Goal: Information Seeking & Learning: Learn about a topic

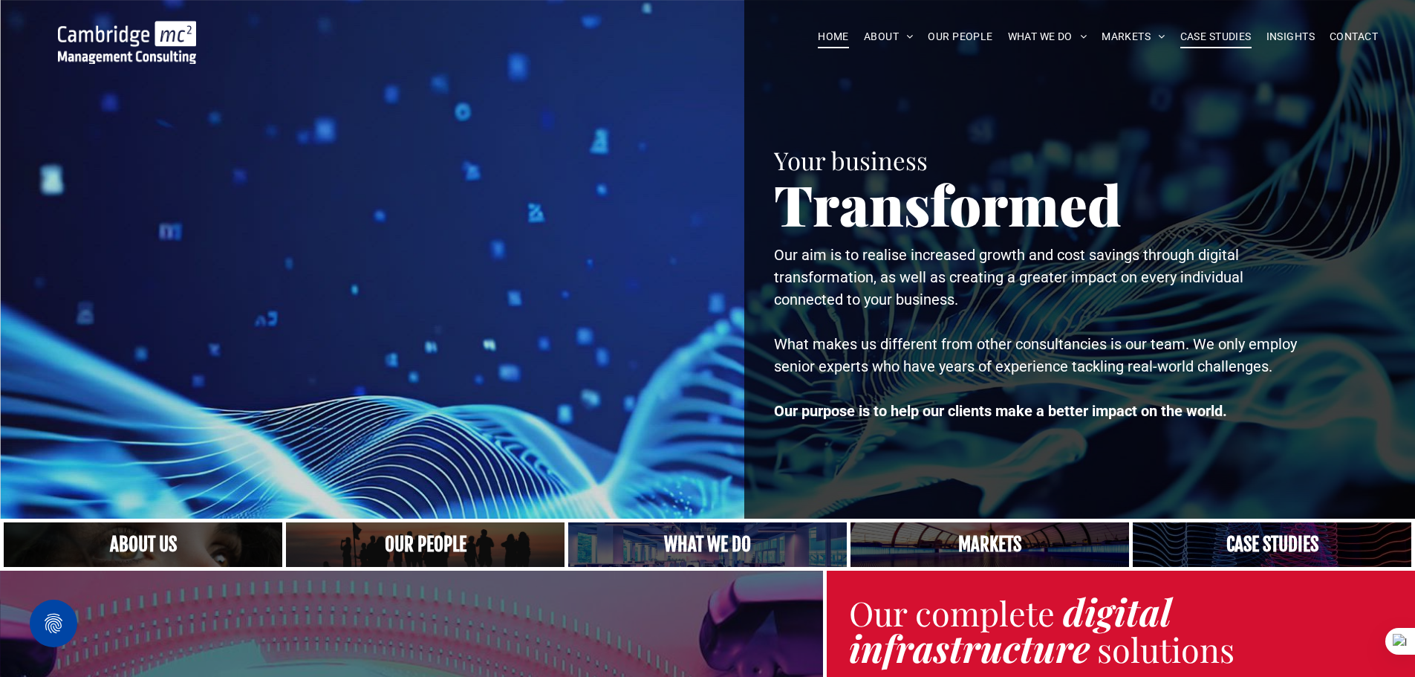
click at [1216, 37] on span "CASE STUDIES" at bounding box center [1215, 36] width 71 height 23
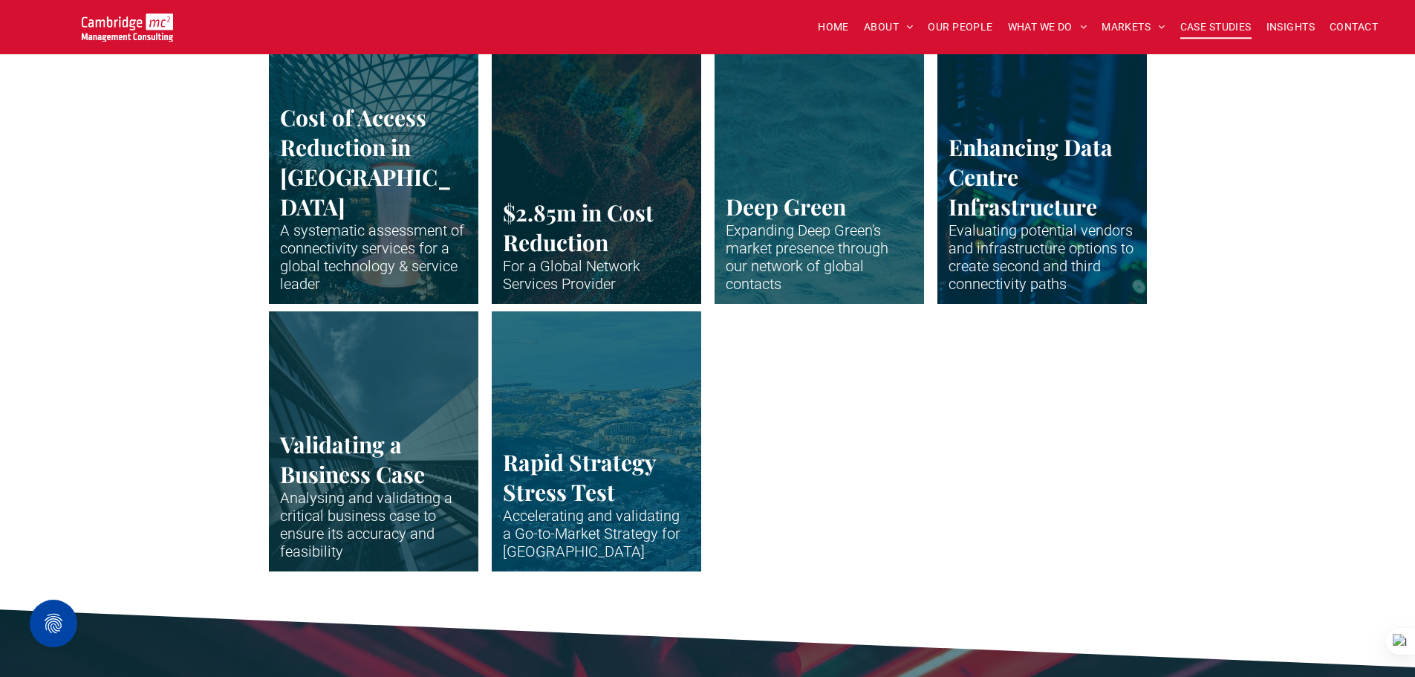
scroll to position [3120, 0]
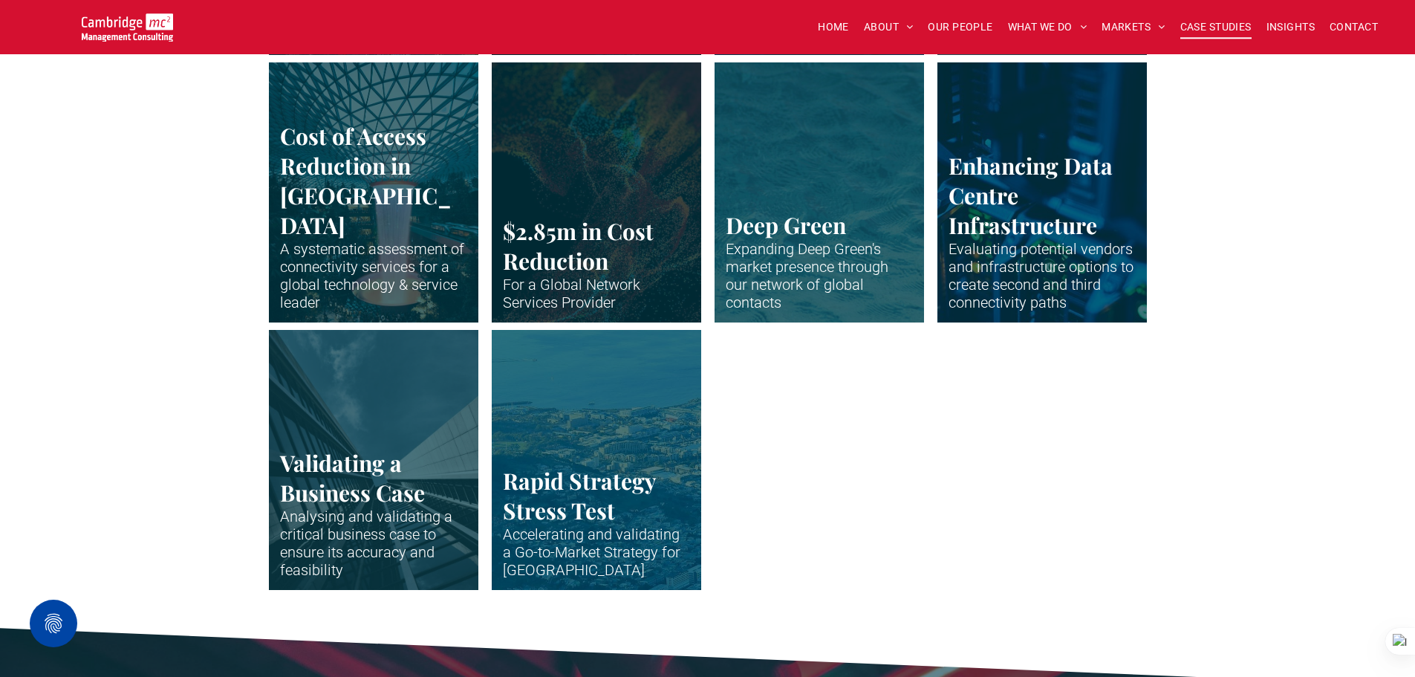
click at [1030, 224] on link "Close up of data centre stack" at bounding box center [1042, 192] width 222 height 276
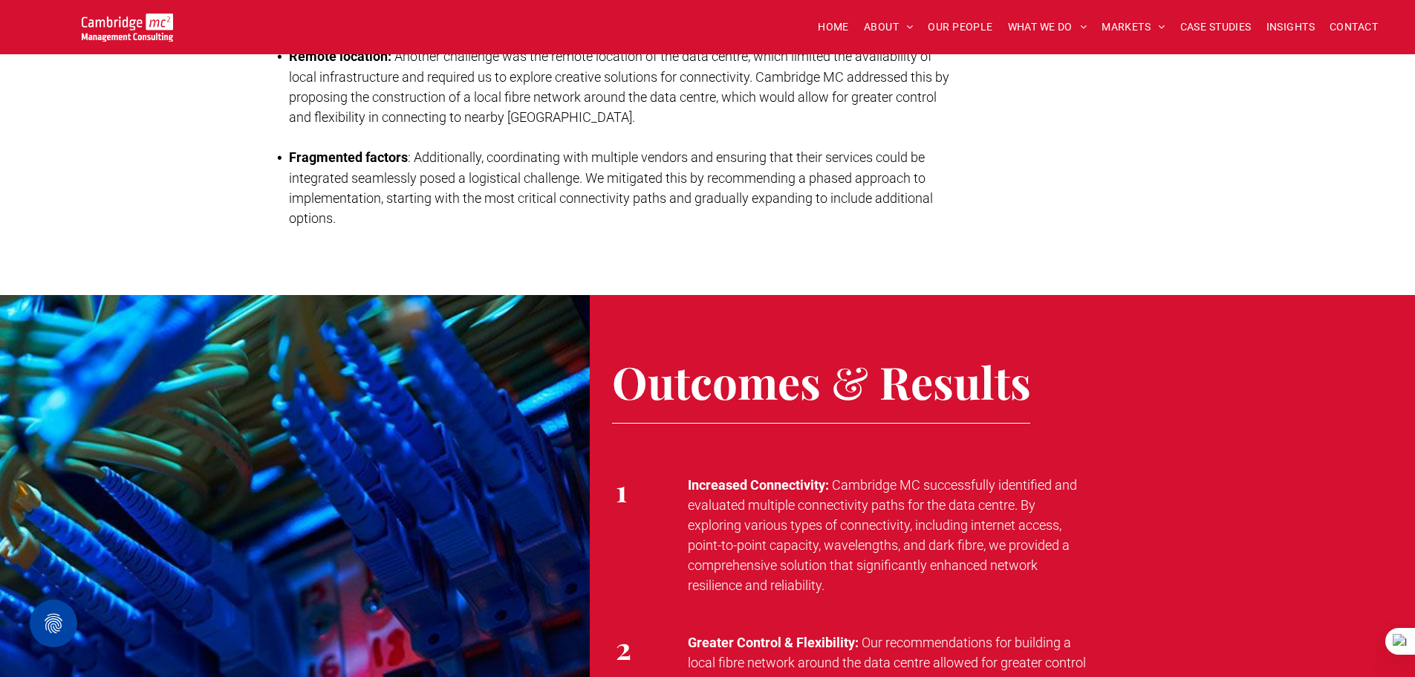
scroll to position [2080, 0]
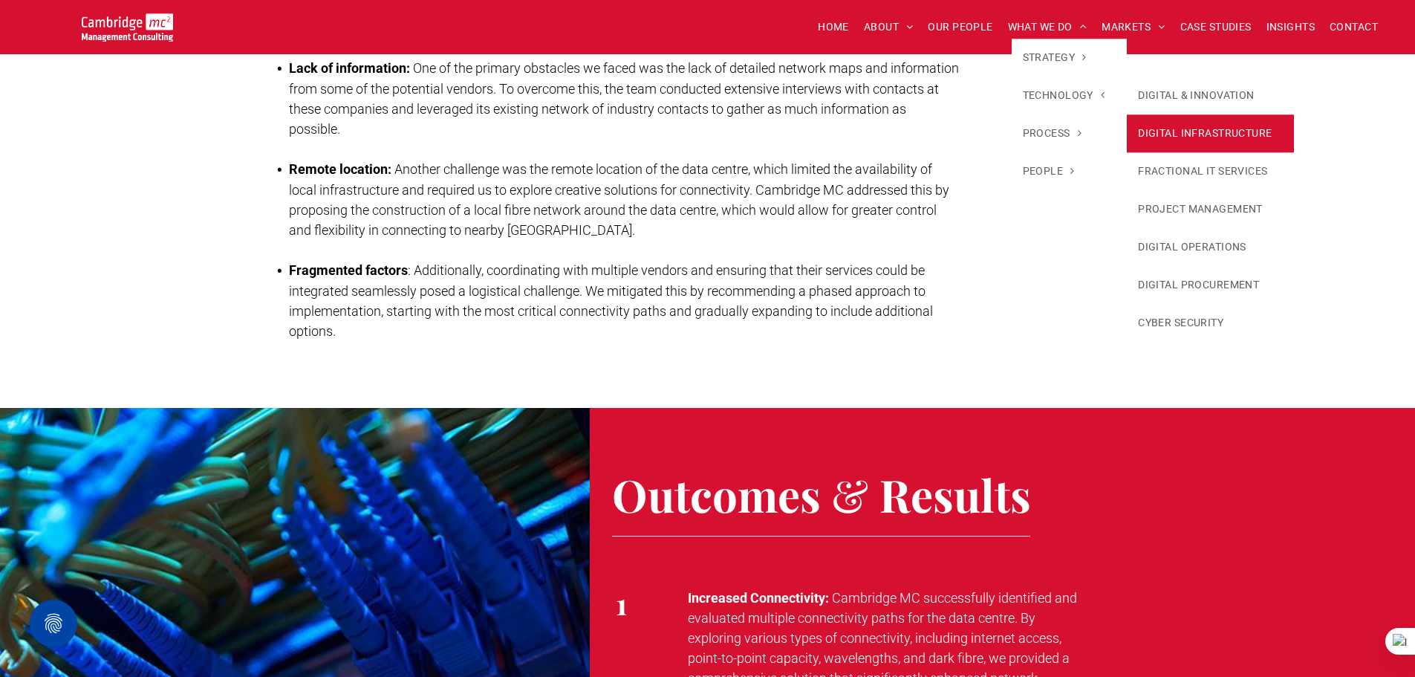
click at [1197, 126] on link "DIGITAL INFRASTRUCTURE" at bounding box center [1210, 133] width 167 height 38
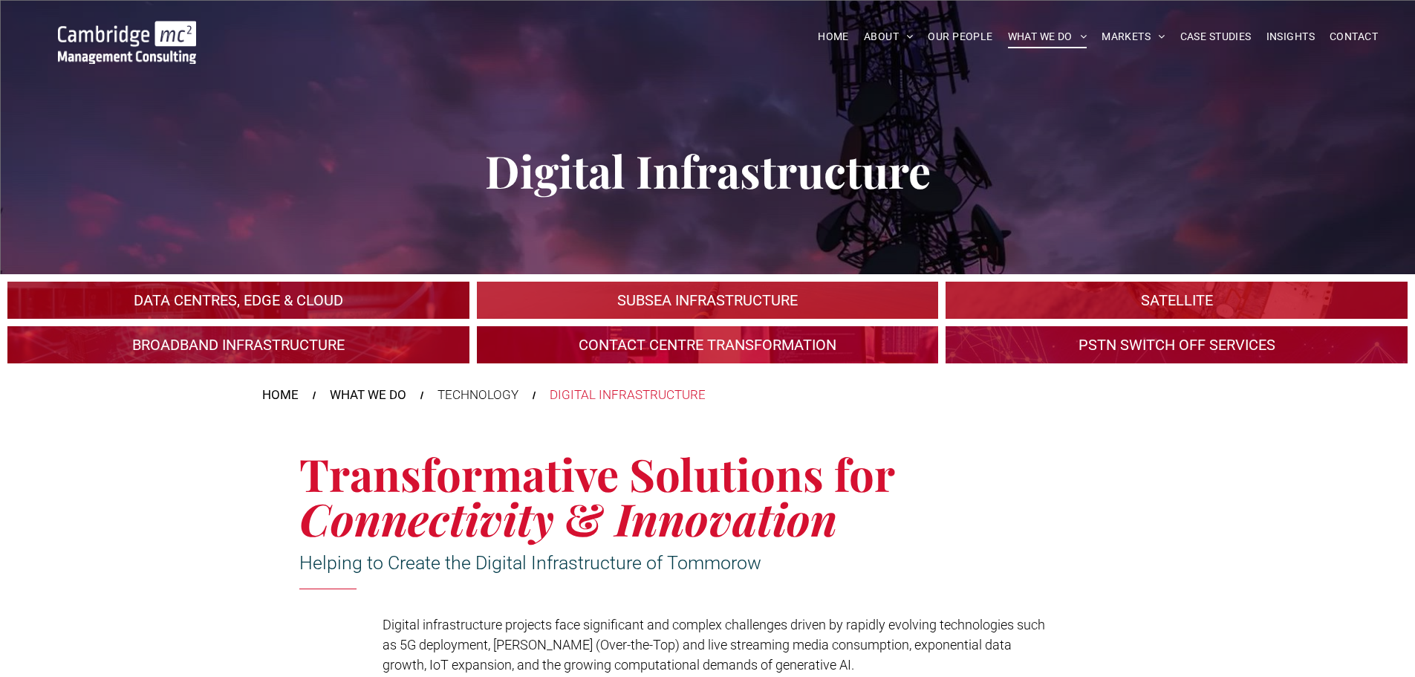
click at [265, 296] on link "An industrial plant" at bounding box center [238, 300] width 490 height 39
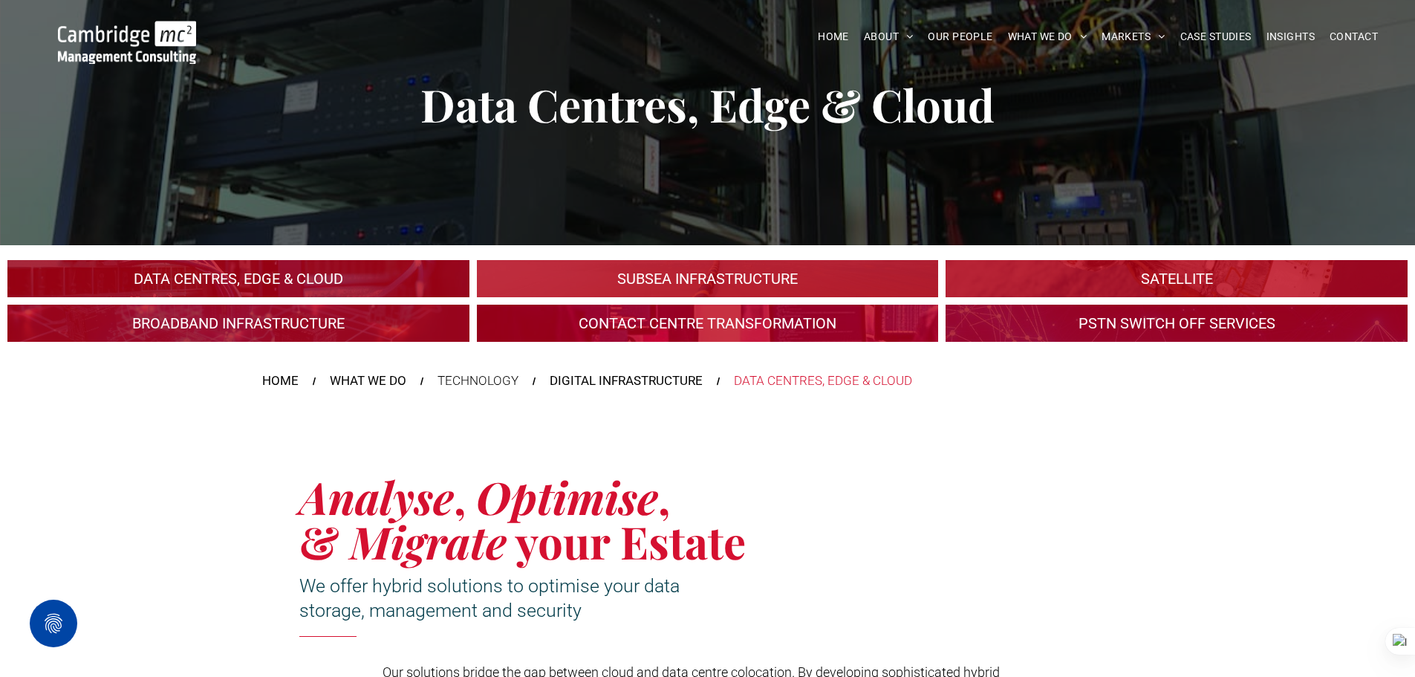
scroll to position [74, 0]
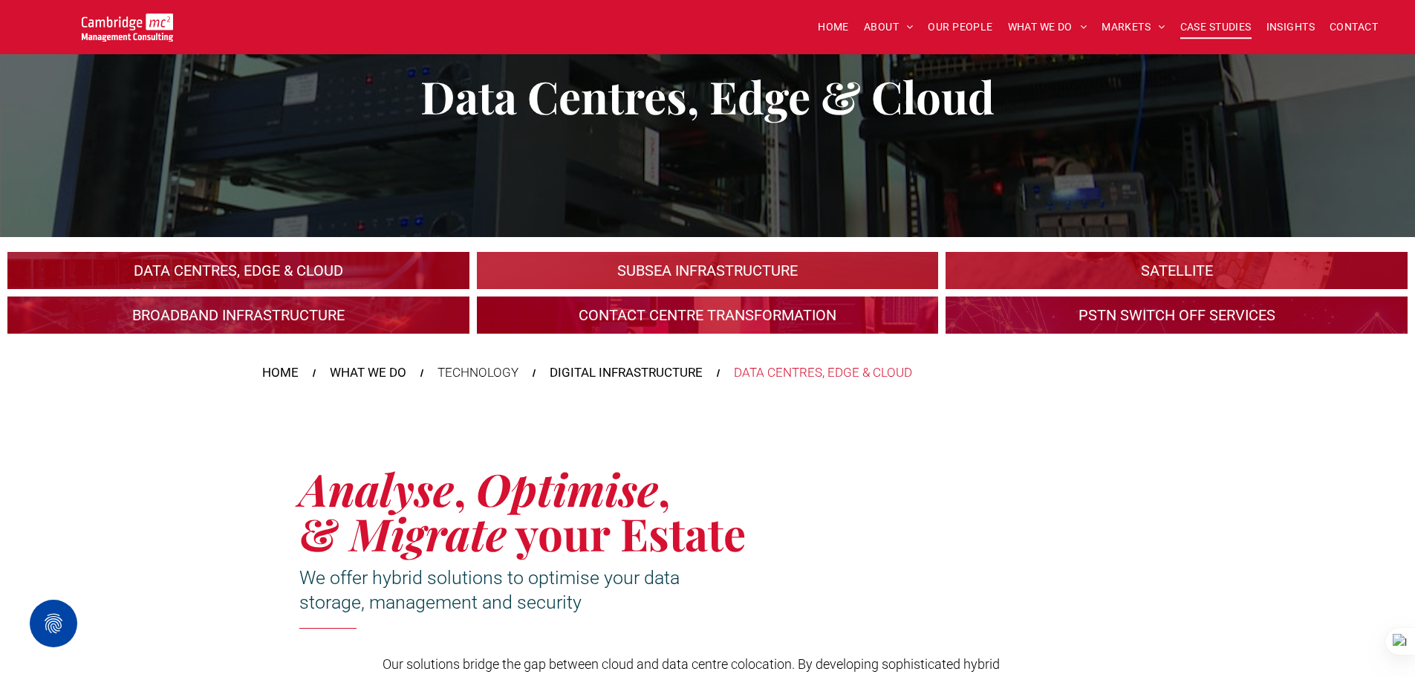
click at [1203, 31] on span "CASE STUDIES" at bounding box center [1215, 27] width 71 height 23
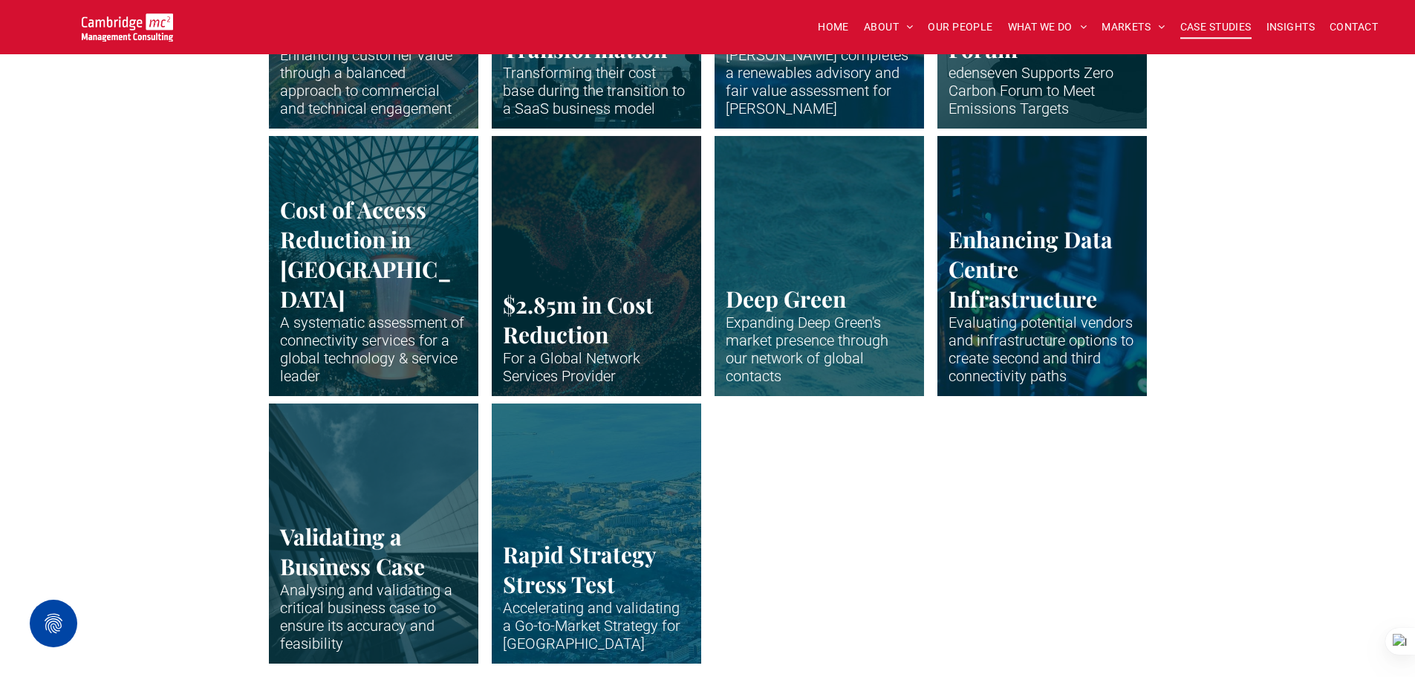
scroll to position [3046, 0]
click at [1000, 303] on link "Close up of data centre stack" at bounding box center [1042, 267] width 222 height 276
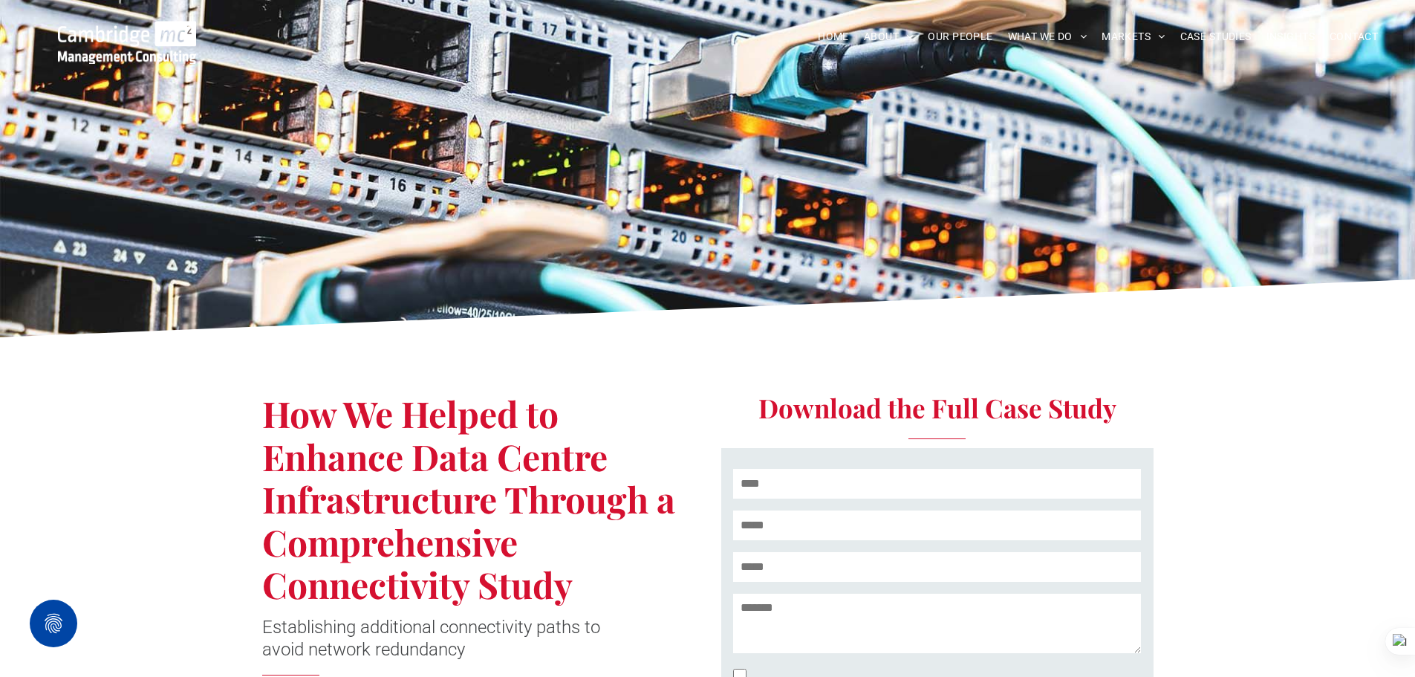
scroll to position [149, 0]
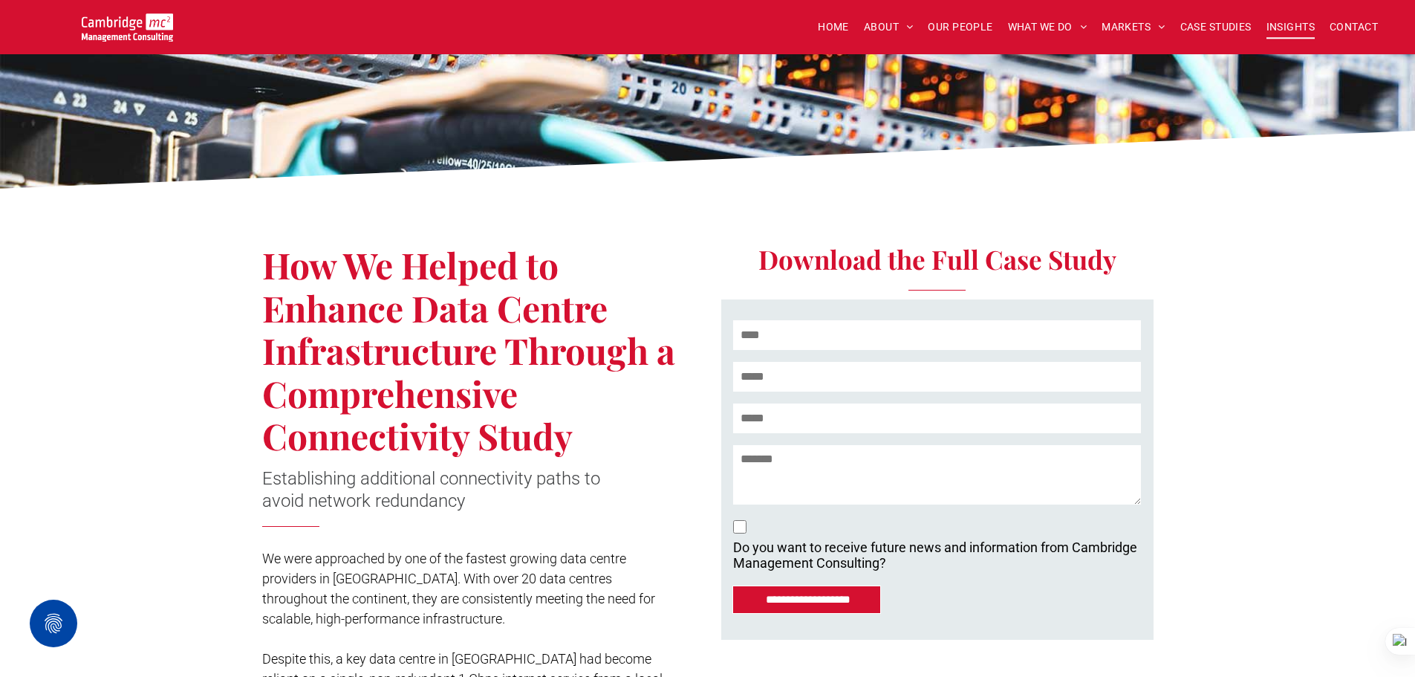
click at [1288, 17] on span "INSIGHTS" at bounding box center [1291, 27] width 48 height 23
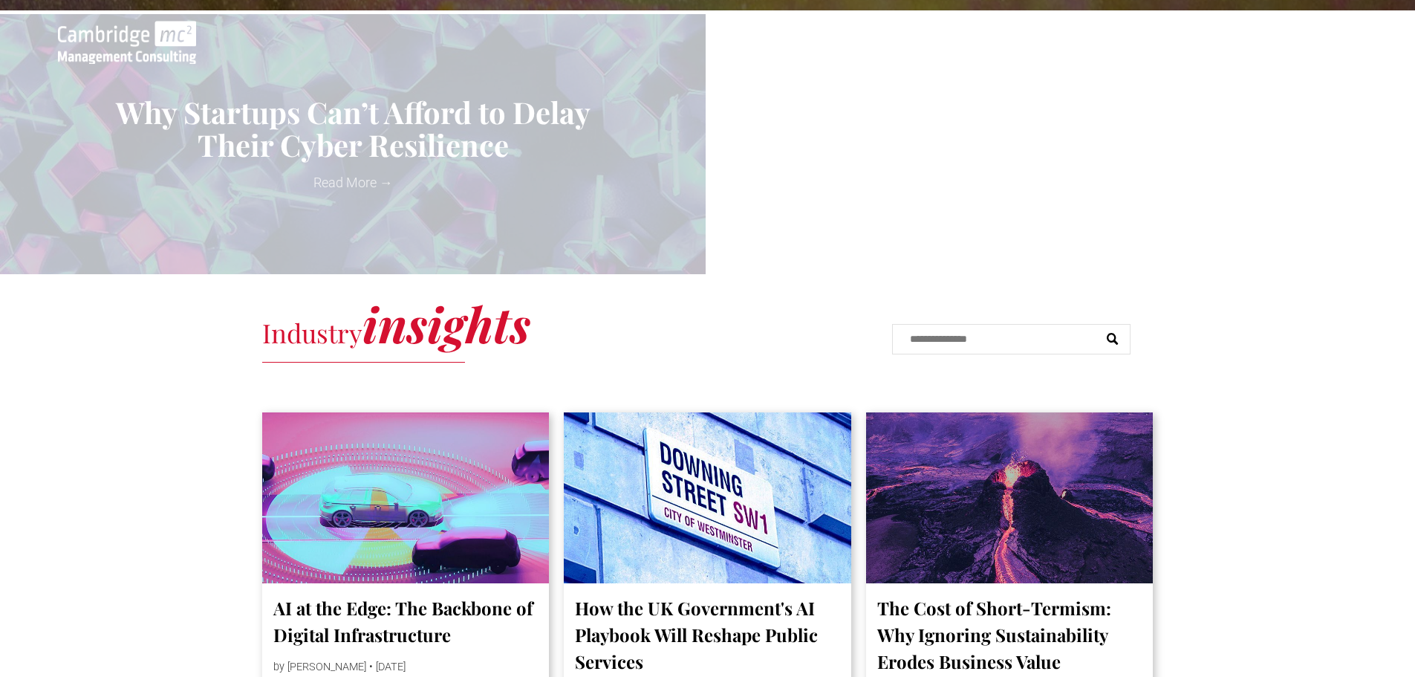
scroll to position [594, 0]
